Goal: Check status: Check status

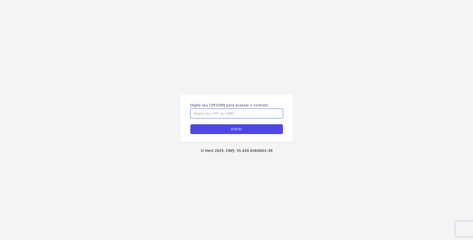
click at [225, 115] on input "Digite seu CPF/CNPJ para acessar o contrato" at bounding box center [236, 114] width 93 height 10
type input "10324508786"
click at [190, 124] on input "Entrar" at bounding box center [236, 129] width 93 height 10
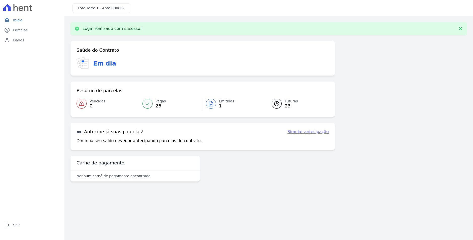
click at [215, 103] on div at bounding box center [211, 104] width 10 height 10
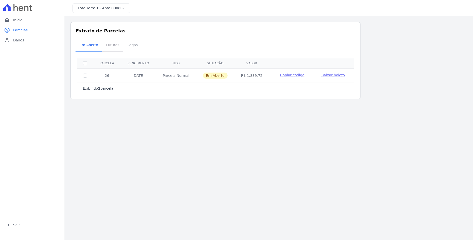
click at [106, 46] on span "Futuras" at bounding box center [112, 45] width 19 height 10
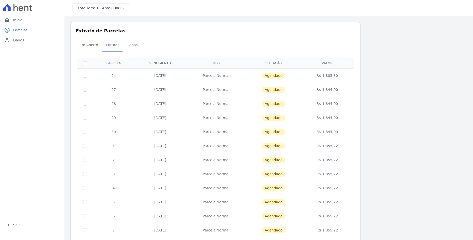
click at [222, 75] on td "Parcela Normal" at bounding box center [216, 75] width 60 height 14
click at [84, 76] on input "checkbox" at bounding box center [85, 76] width 4 height 4
checkbox input "true"
click at [128, 46] on span "Pagas" at bounding box center [132, 45] width 16 height 10
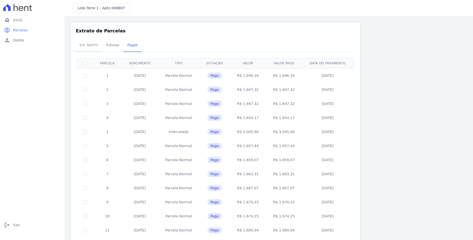
click at [88, 46] on span "Em Aberto" at bounding box center [88, 45] width 25 height 10
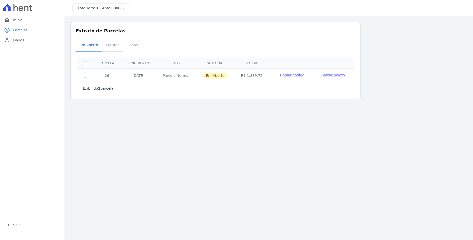
click at [105, 44] on span "Futuras" at bounding box center [112, 45] width 19 height 10
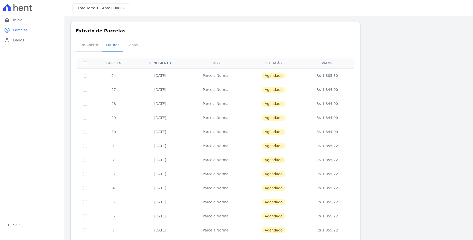
click at [91, 45] on span "Em Aberto" at bounding box center [88, 45] width 25 height 10
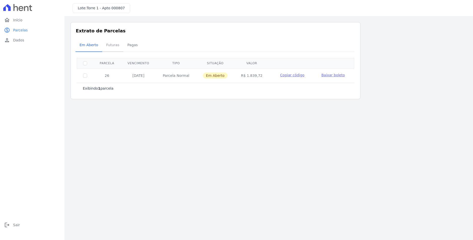
click at [110, 45] on span "Futuras" at bounding box center [112, 45] width 19 height 10
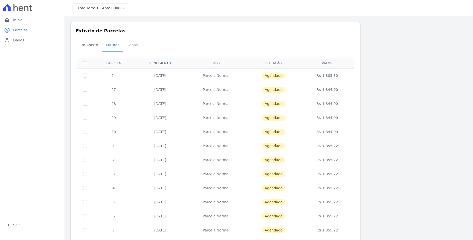
click at [114, 7] on span "Torre 1 - Apto 000807" at bounding box center [106, 8] width 38 height 4
click at [121, 7] on div "Lote: Torre 1 - Apto 000807" at bounding box center [101, 8] width 58 height 10
click at [135, 4] on div "Lote: Torre 1 - Apto 000807" at bounding box center [268, 8] width 408 height 16
click at [130, 6] on div "Lote: Torre 1 - Apto 000807" at bounding box center [268, 8] width 408 height 16
